Goal: Contribute content: Contribute content

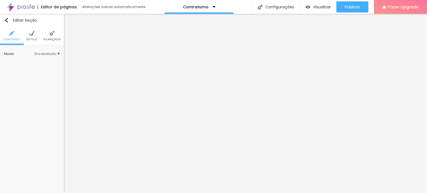
click at [30, 39] on span "Estilo" at bounding box center [31, 39] width 11 height 3
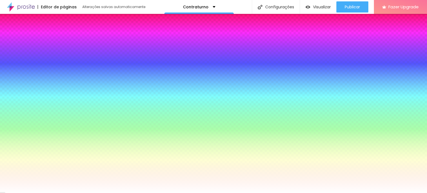
click at [30, 57] on span "Trocar imagem" at bounding box center [19, 54] width 30 height 5
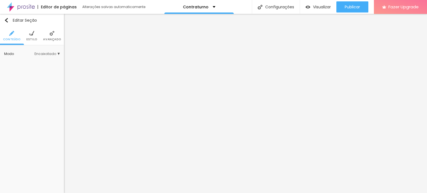
click at [31, 41] on span "Estilo" at bounding box center [31, 39] width 11 height 3
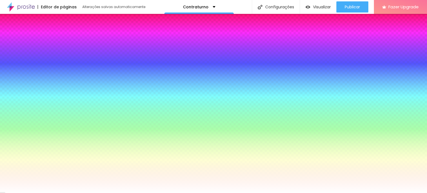
click at [50, 81] on input "#FFFFFF" at bounding box center [37, 78] width 67 height 6
click at [51, 81] on input "#FFFFFF" at bounding box center [37, 78] width 67 height 6
click at [51, 35] on img at bounding box center [51, 33] width 5 height 5
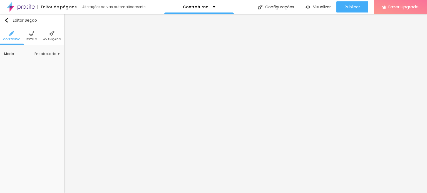
click at [30, 36] on li "Estilo" at bounding box center [31, 36] width 11 height 18
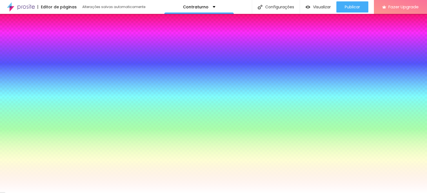
click at [27, 57] on span "Trocar imagem" at bounding box center [19, 54] width 30 height 5
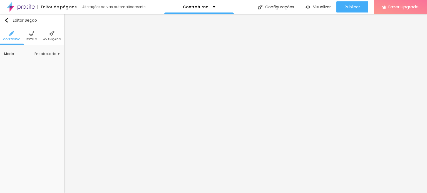
click at [31, 36] on li "Estilo" at bounding box center [31, 36] width 11 height 18
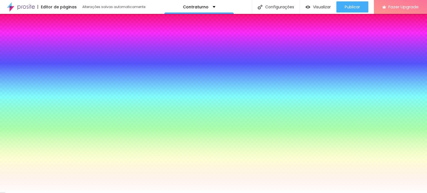
click at [39, 57] on div "Trocar imagem" at bounding box center [32, 55] width 56 height 4
click at [29, 57] on span "Trocar imagem" at bounding box center [19, 54] width 30 height 5
click at [117, 193] on div "Subindo 1/3 arquivos" at bounding box center [213, 194] width 427 height 3
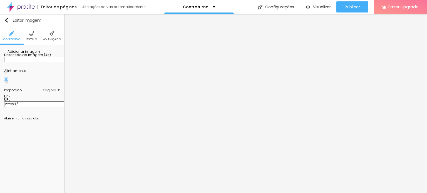
click at [29, 37] on li "Estilo" at bounding box center [31, 36] width 11 height 18
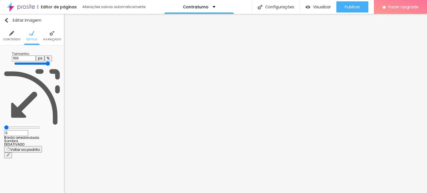
click at [13, 39] on span "Conteúdo" at bounding box center [11, 39] width 17 height 3
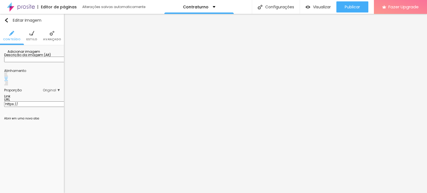
click at [27, 54] on span "Adicionar imagem" at bounding box center [22, 51] width 36 height 5
click at [318, 7] on span "Visualizar" at bounding box center [322, 7] width 18 height 4
